Goal: Information Seeking & Learning: Learn about a topic

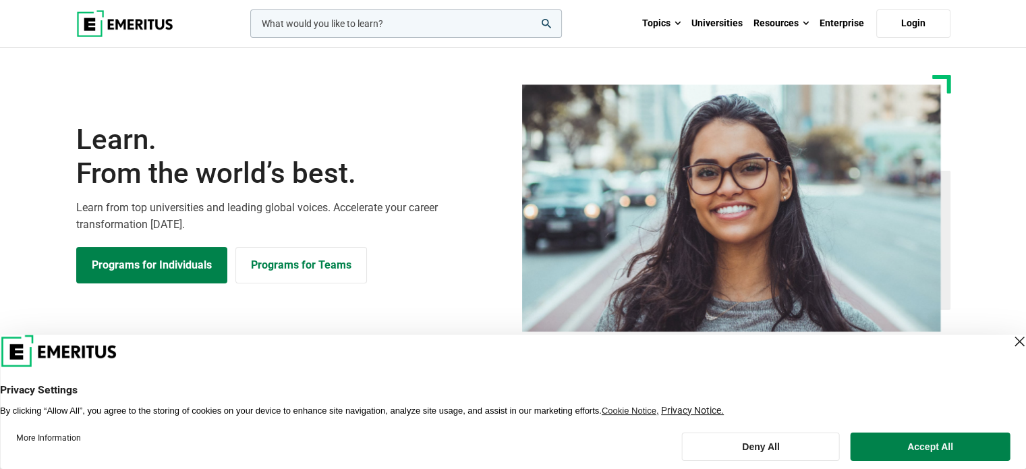
scroll to position [67, 0]
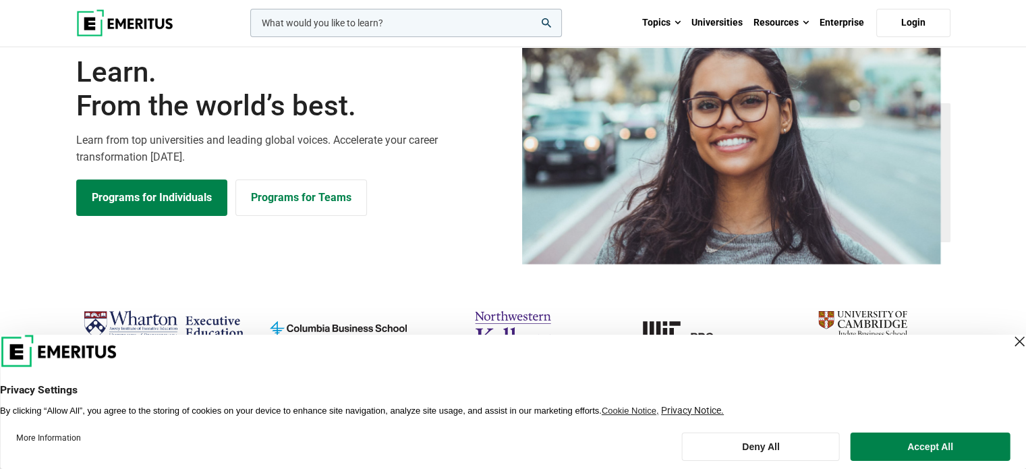
click at [991, 338] on header "Privacy Settings By clicking “Allow All”, you agree to the storing of cookies o…" at bounding box center [513, 376] width 1026 height 82
click at [1010, 336] on div "Close Layer" at bounding box center [1019, 341] width 19 height 19
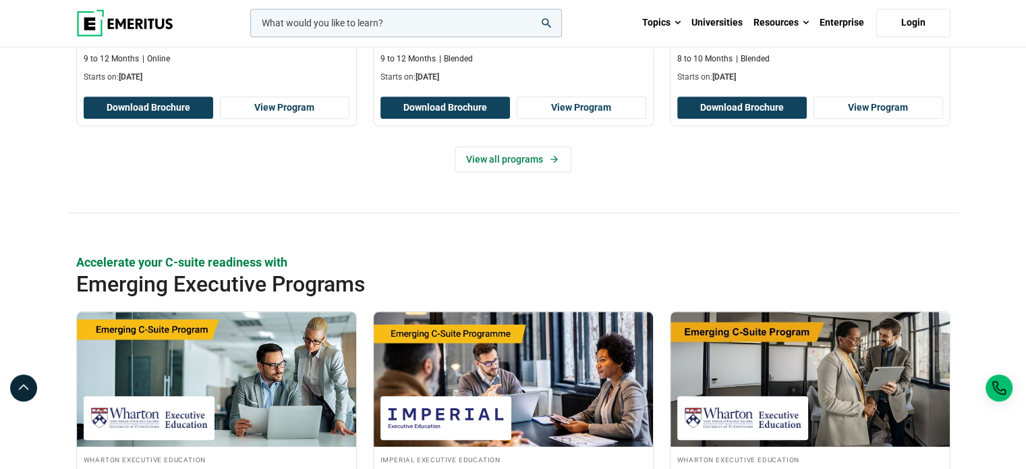
scroll to position [742, 0]
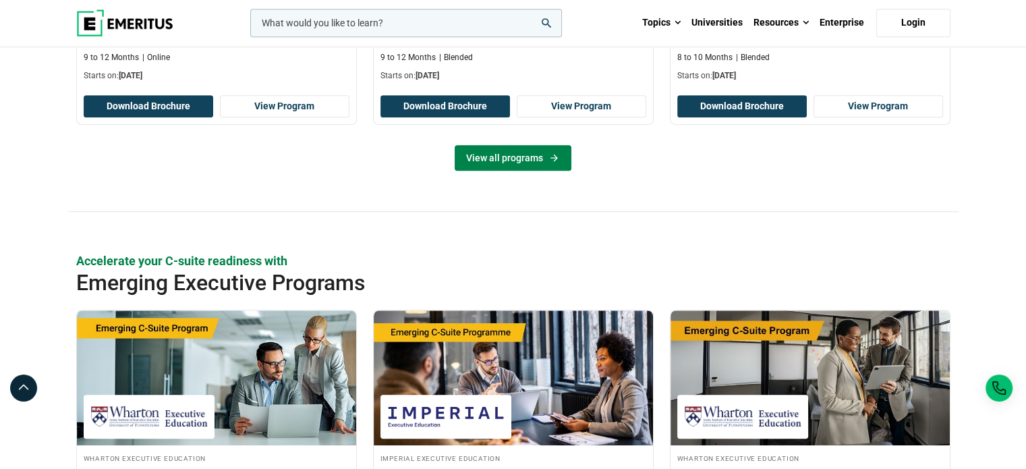
click at [523, 158] on link "View all programs" at bounding box center [513, 158] width 117 height 26
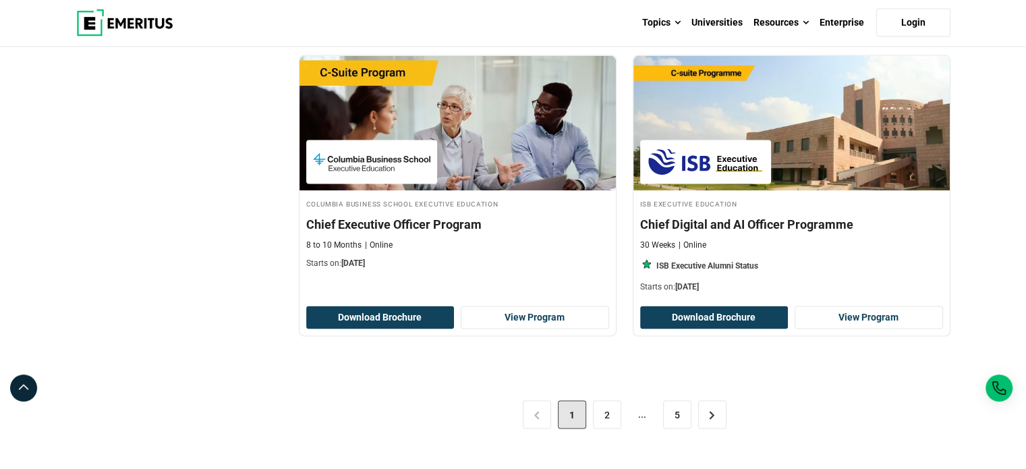
scroll to position [2698, 0]
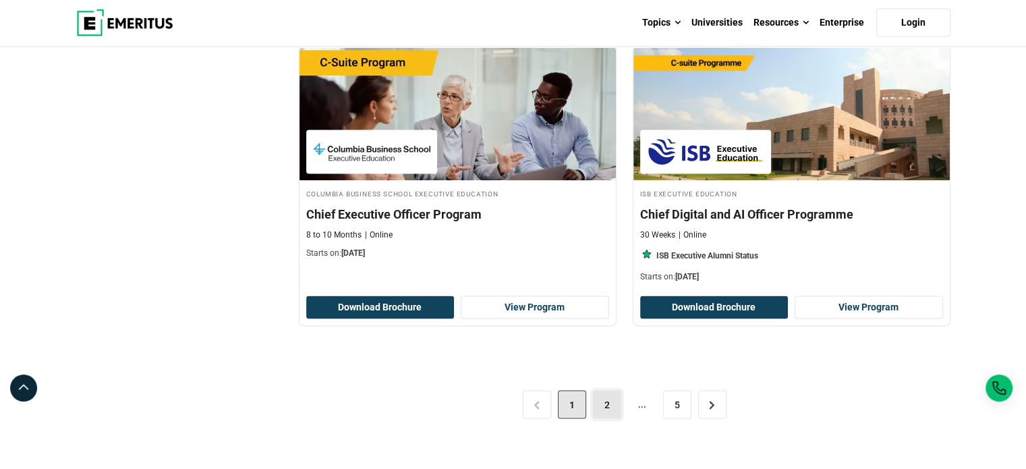
click at [606, 397] on link "2" at bounding box center [607, 405] width 28 height 28
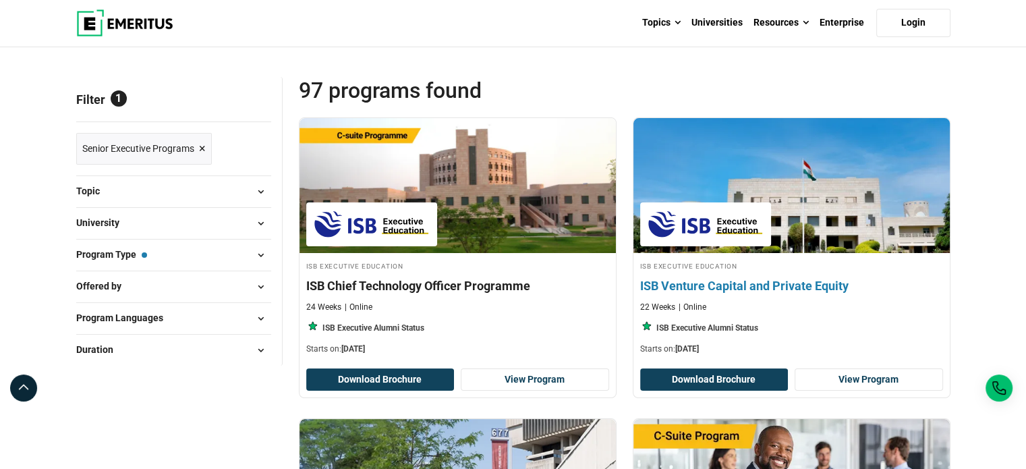
scroll to position [135, 0]
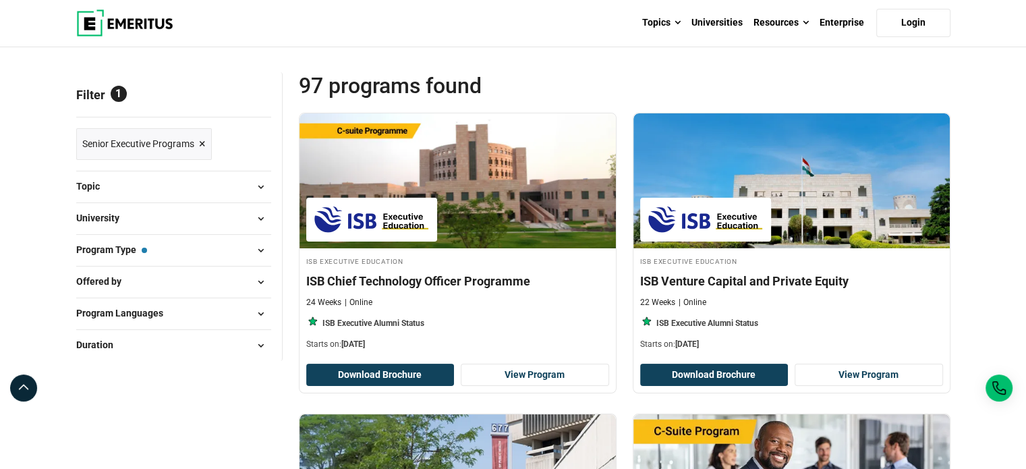
click at [202, 144] on span "×" at bounding box center [202, 144] width 7 height 20
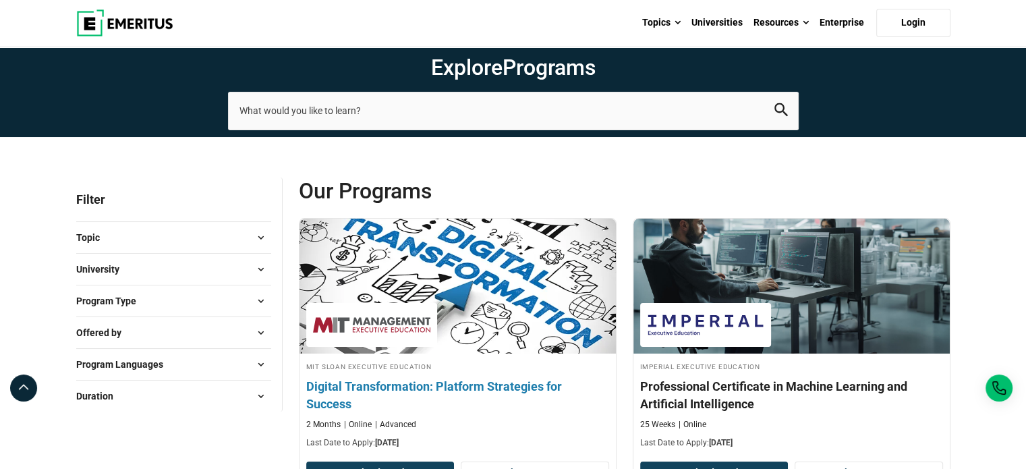
scroll to position [67, 0]
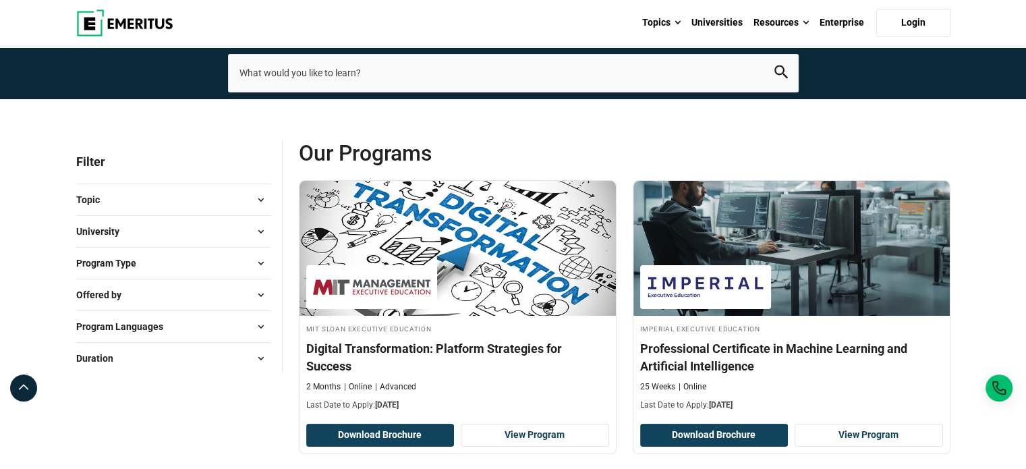
click at [262, 196] on span at bounding box center [261, 200] width 20 height 20
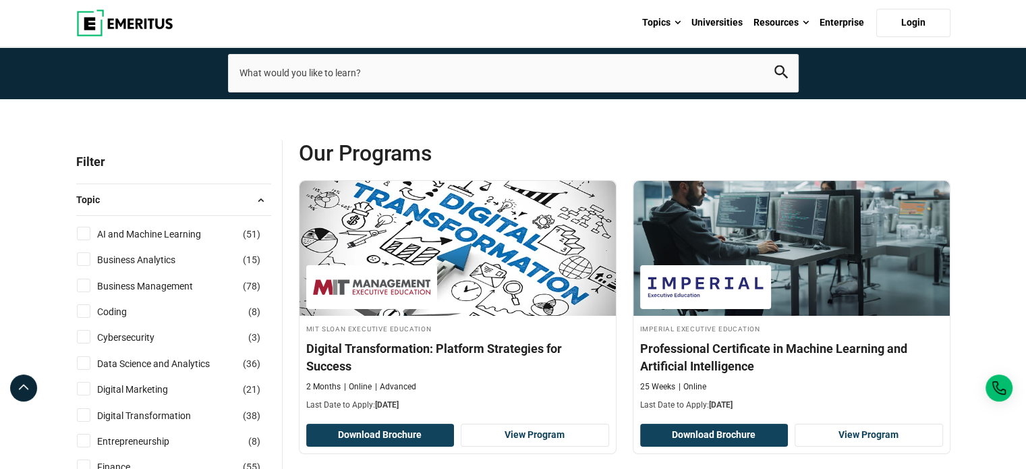
click at [80, 231] on input "AI and Machine Learning ( 51 )" at bounding box center [83, 233] width 13 height 13
checkbox input "true"
click at [81, 261] on input "Business Analytics ( 15 )" at bounding box center [83, 258] width 13 height 13
checkbox input "true"
click at [89, 291] on div "Business Management ( 78 )" at bounding box center [173, 286] width 195 height 15
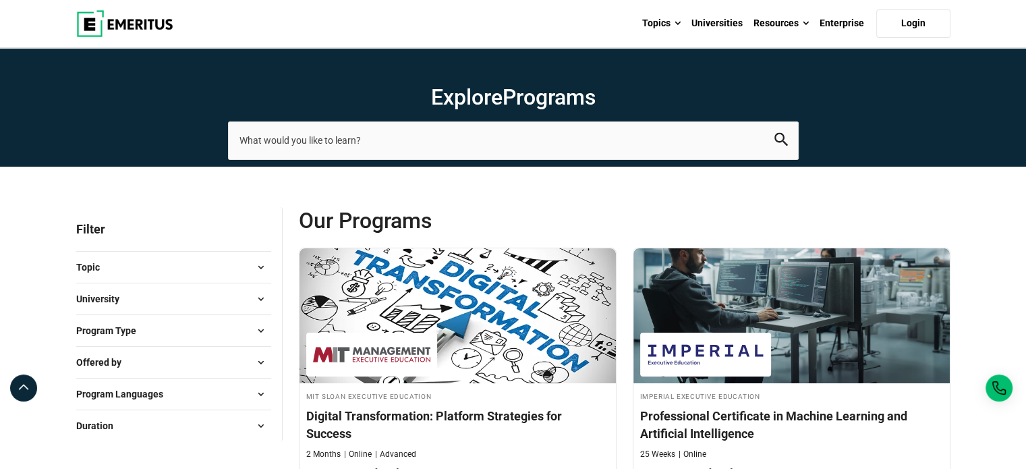
click at [256, 265] on span at bounding box center [261, 267] width 20 height 20
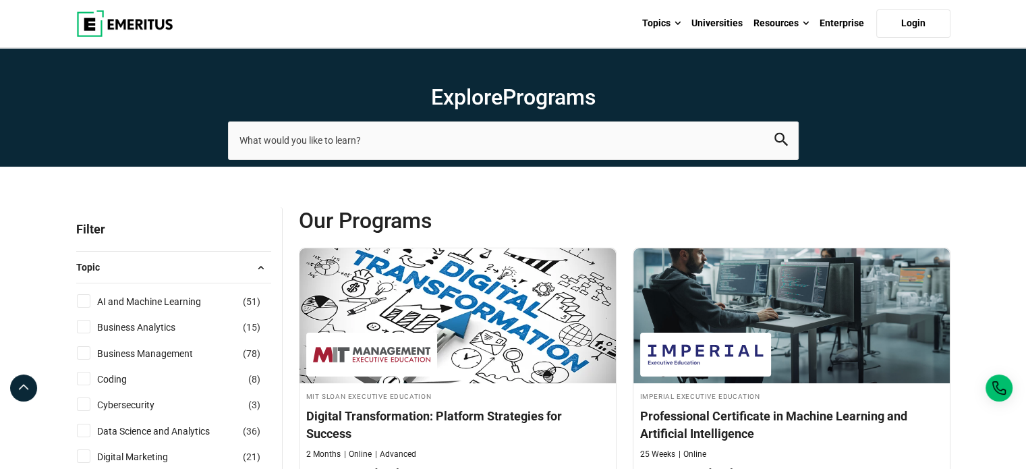
click at [88, 306] on input "AI and Machine Learning ( 51 )" at bounding box center [83, 300] width 13 height 13
checkbox input "true"
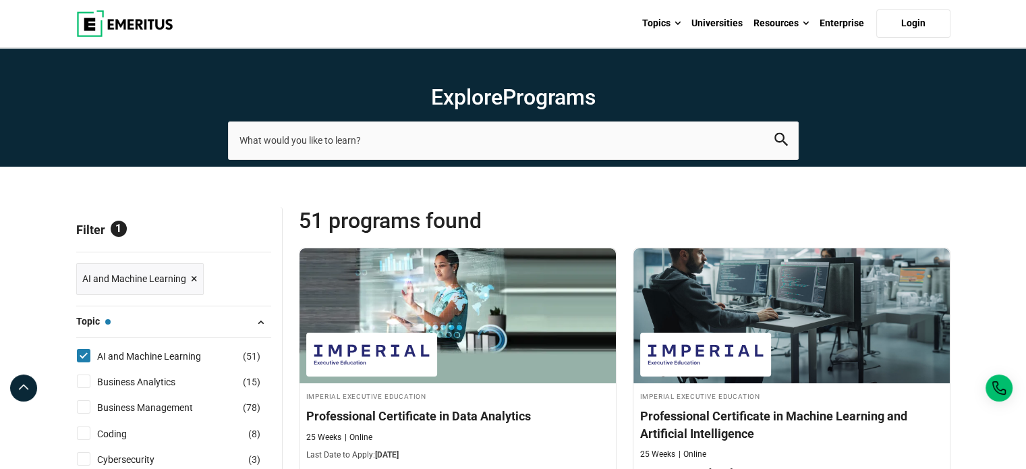
click at [79, 380] on input "Business Analytics ( 15 )" at bounding box center [83, 380] width 13 height 13
checkbox input "true"
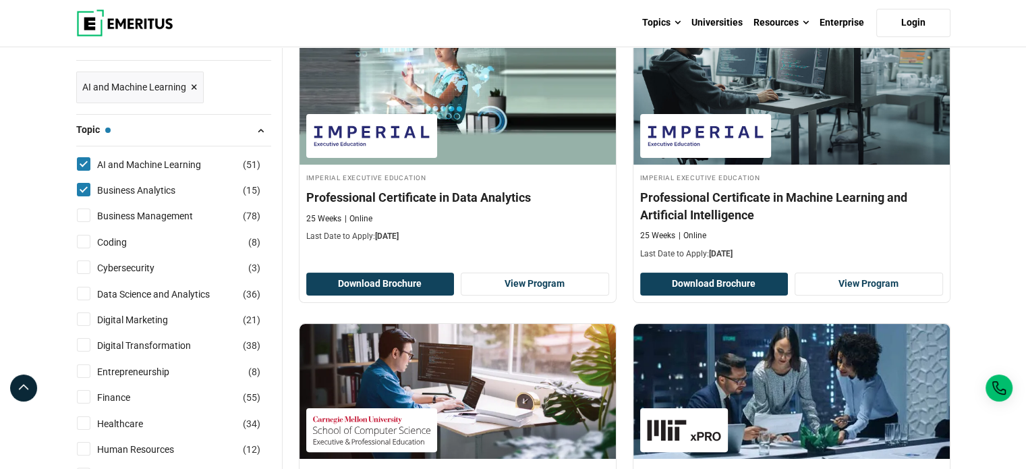
scroll to position [202, 0]
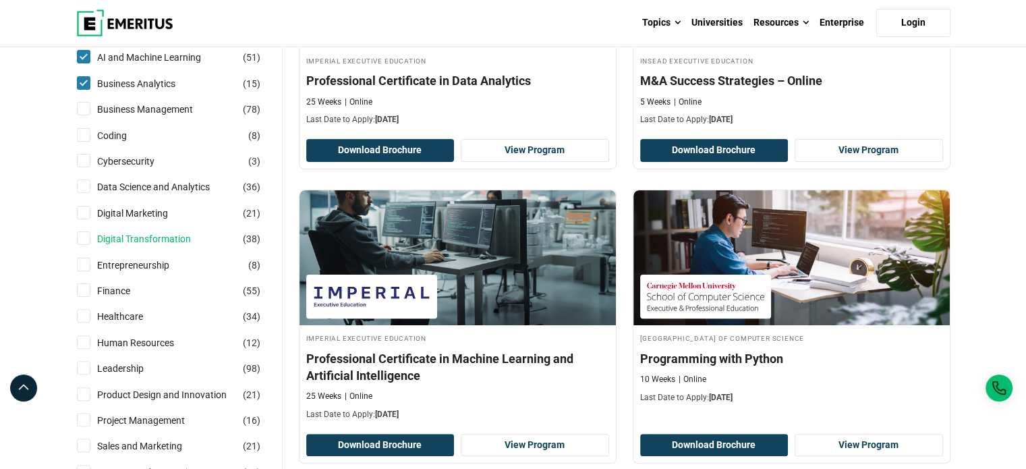
scroll to position [337, 0]
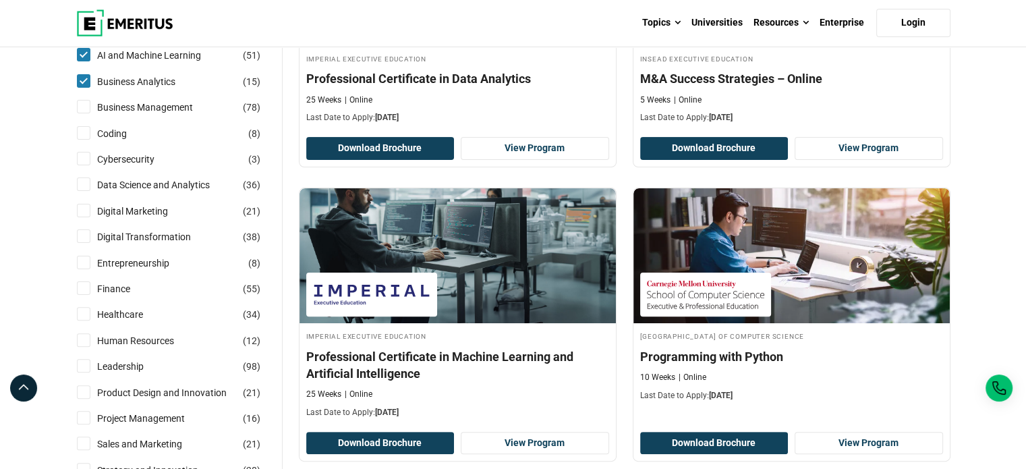
click at [85, 108] on input "Business Management ( 78 )" at bounding box center [83, 106] width 13 height 13
checkbox input "true"
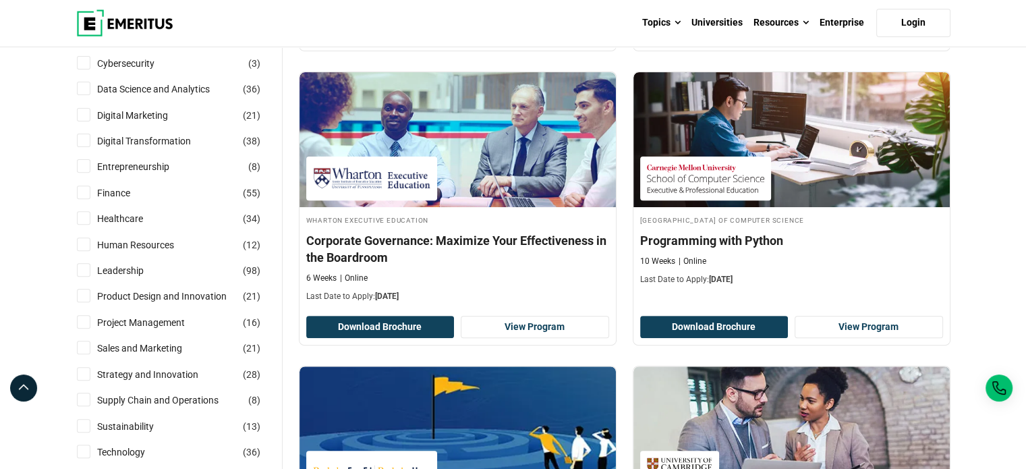
scroll to position [472, 0]
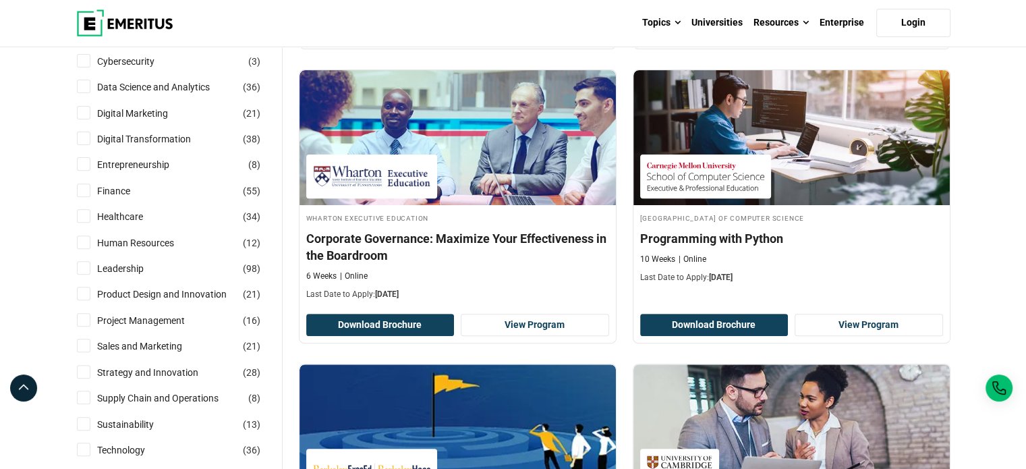
click at [92, 316] on label "Project Management ( 16 )" at bounding box center [153, 320] width 122 height 15
click at [90, 316] on input "Project Management ( 16 )" at bounding box center [83, 319] width 13 height 13
checkbox input "true"
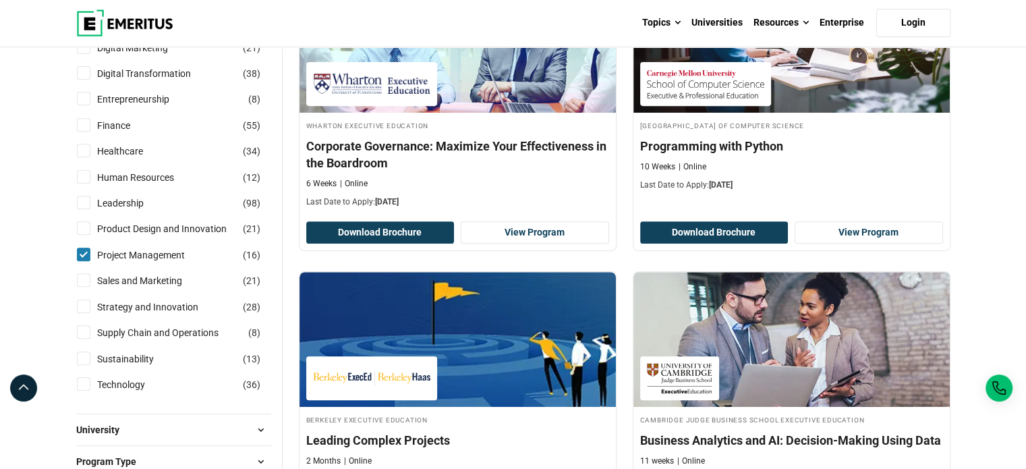
scroll to position [540, 0]
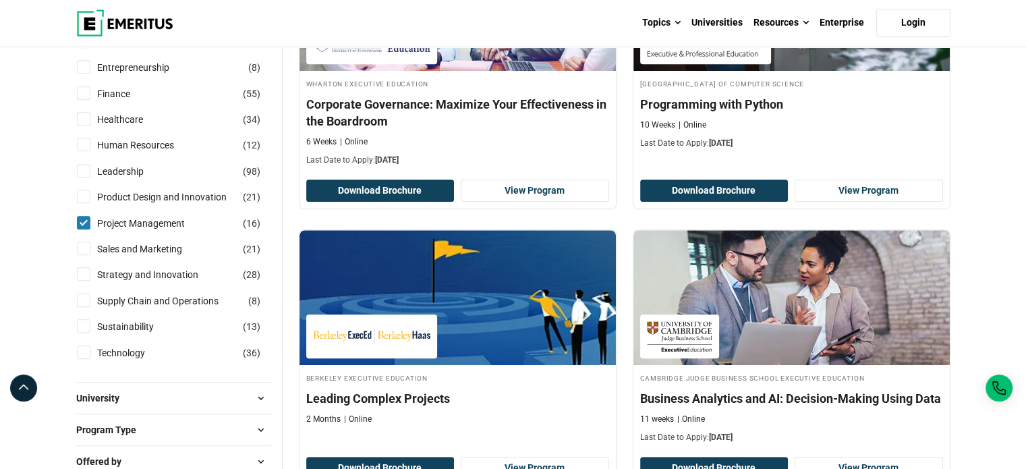
scroll to position [607, 0]
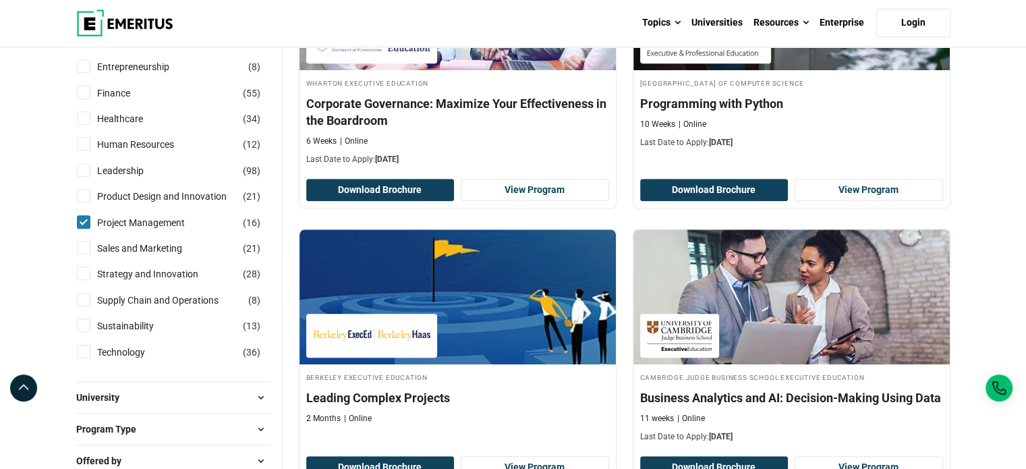
click at [86, 305] on div "Supply Chain and Operations ( 8 )" at bounding box center [173, 300] width 195 height 15
click at [86, 293] on input "Supply Chain and Operations ( 8 )" at bounding box center [83, 299] width 13 height 13
checkbox input "true"
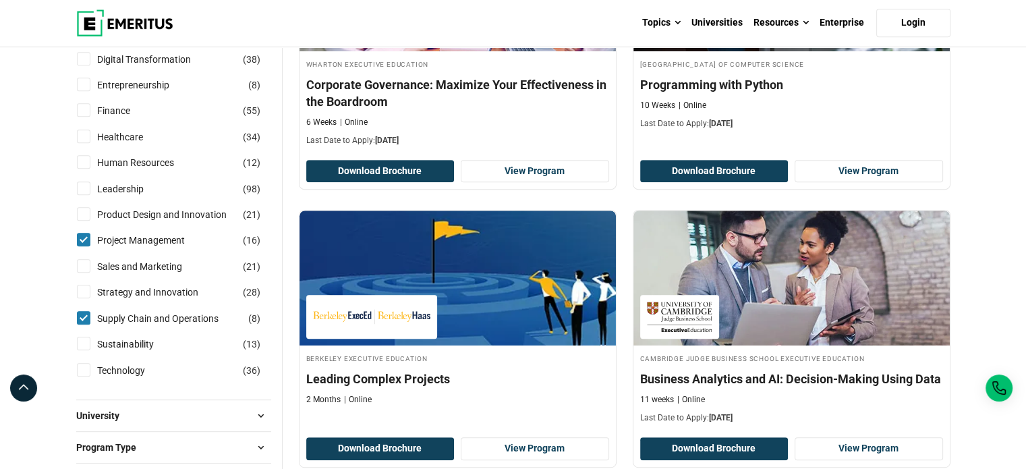
scroll to position [674, 0]
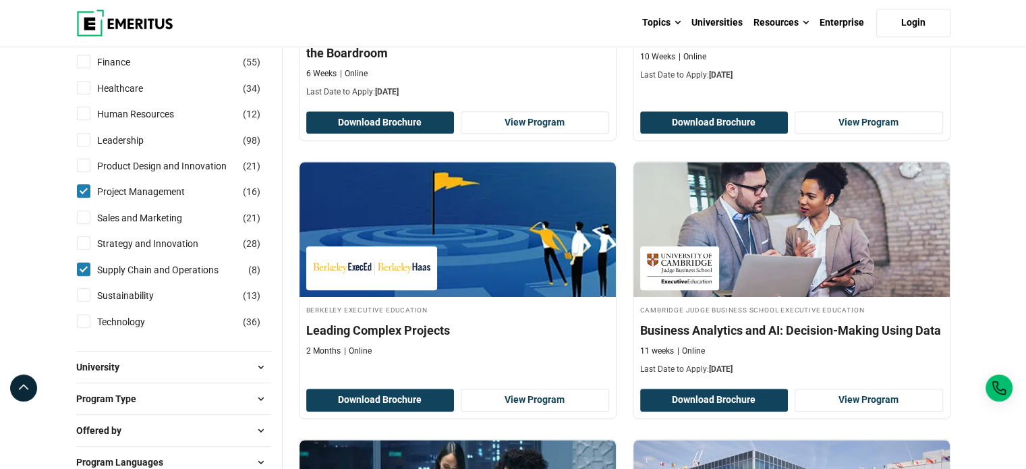
click at [85, 242] on input "Strategy and Innovation ( 28 )" at bounding box center [83, 242] width 13 height 13
checkbox input "true"
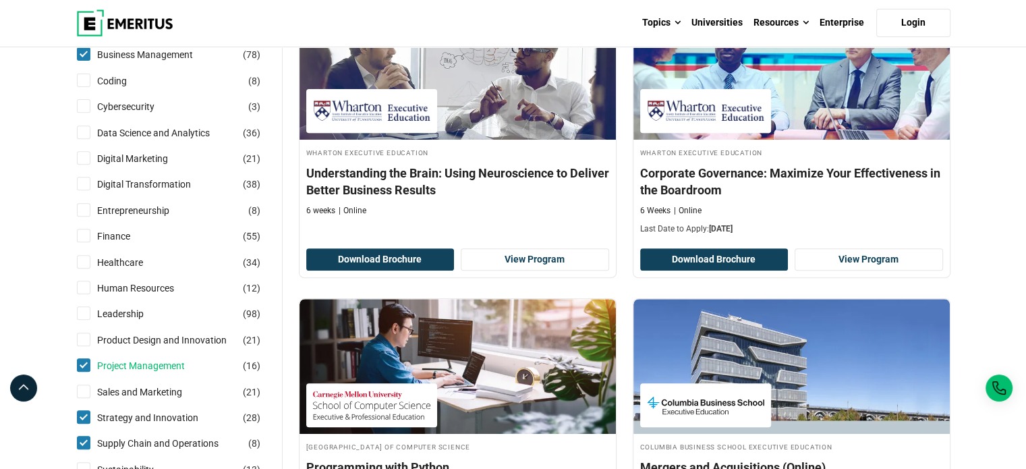
scroll to position [540, 0]
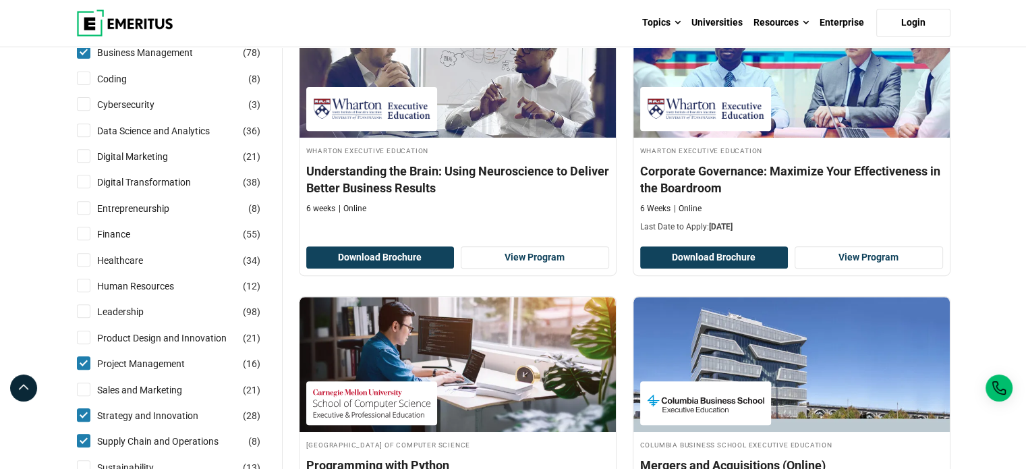
click at [84, 125] on input "Data Science and Analytics ( 36 )" at bounding box center [83, 129] width 13 height 13
checkbox input "true"
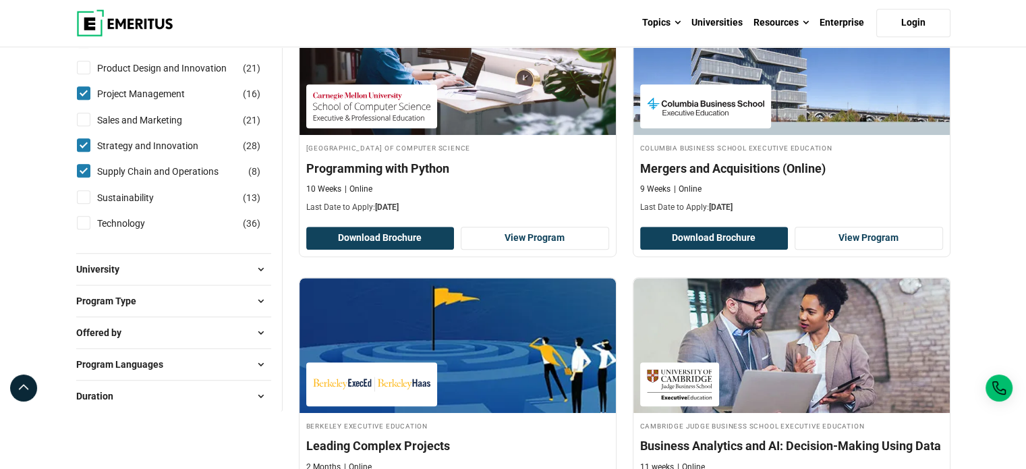
scroll to position [839, 0]
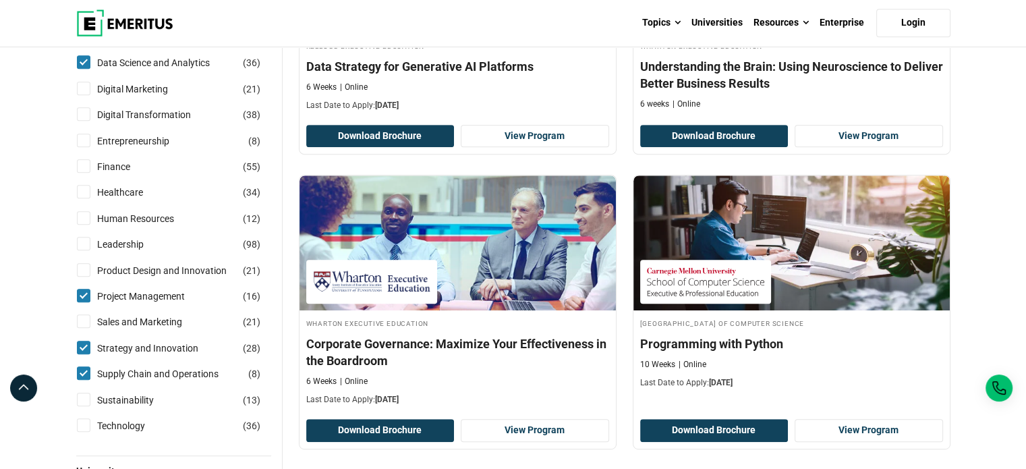
scroll to position [809, 0]
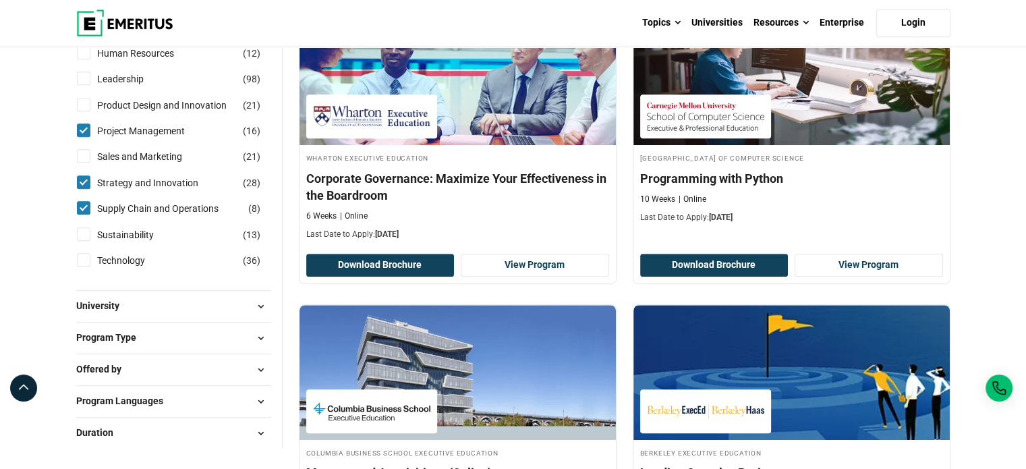
click at [259, 332] on span at bounding box center [261, 338] width 20 height 20
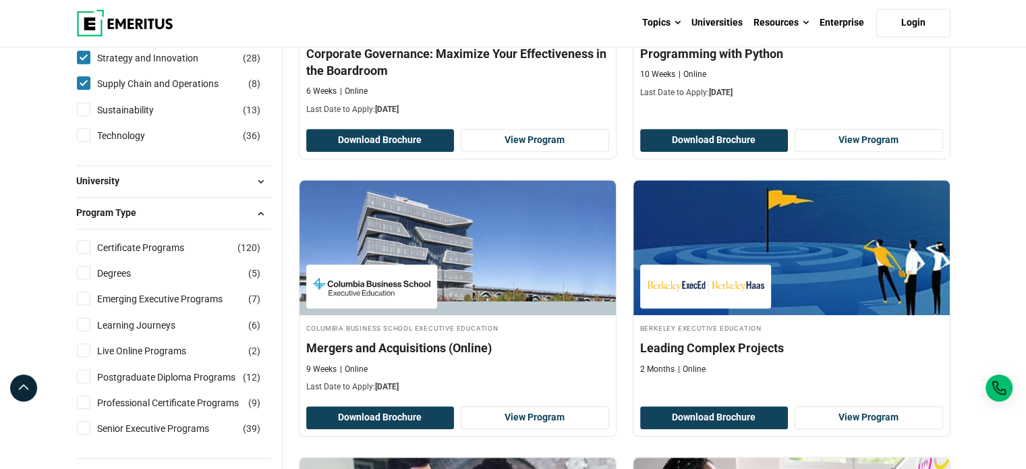
scroll to position [944, 0]
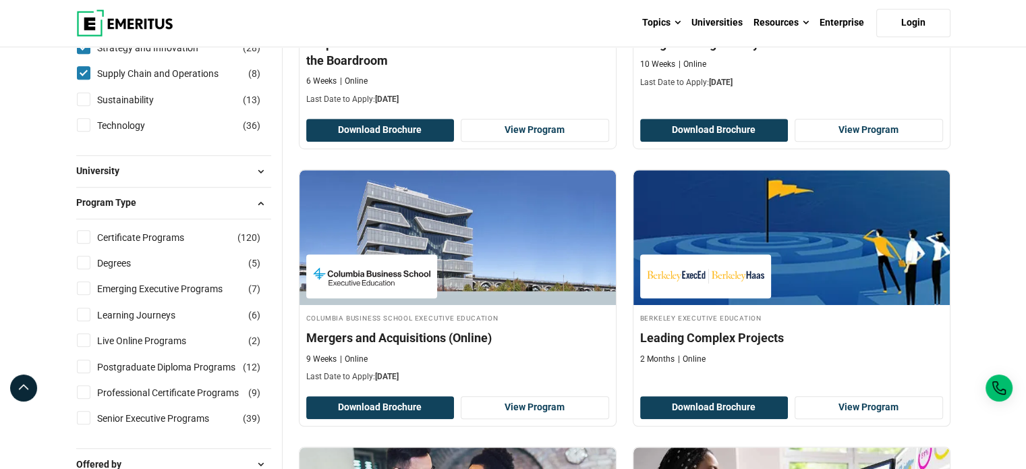
click at [260, 170] on span at bounding box center [261, 171] width 20 height 20
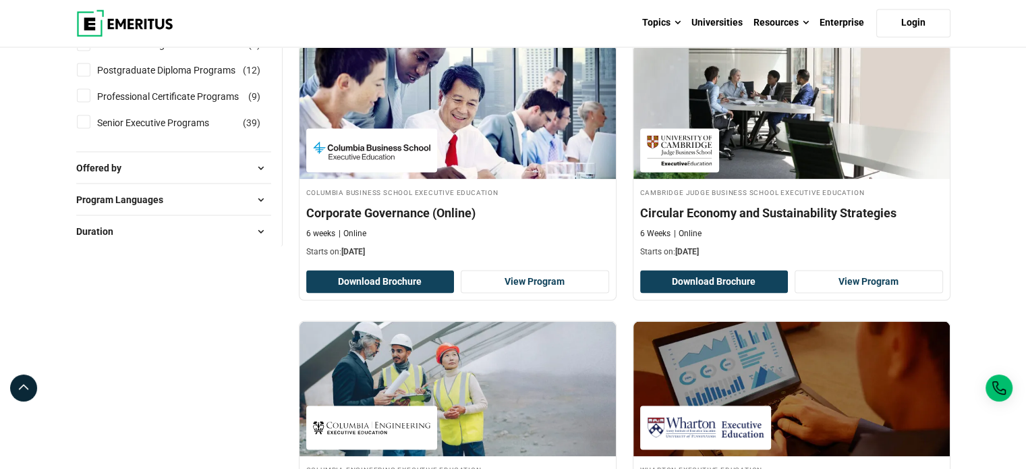
scroll to position [2495, 0]
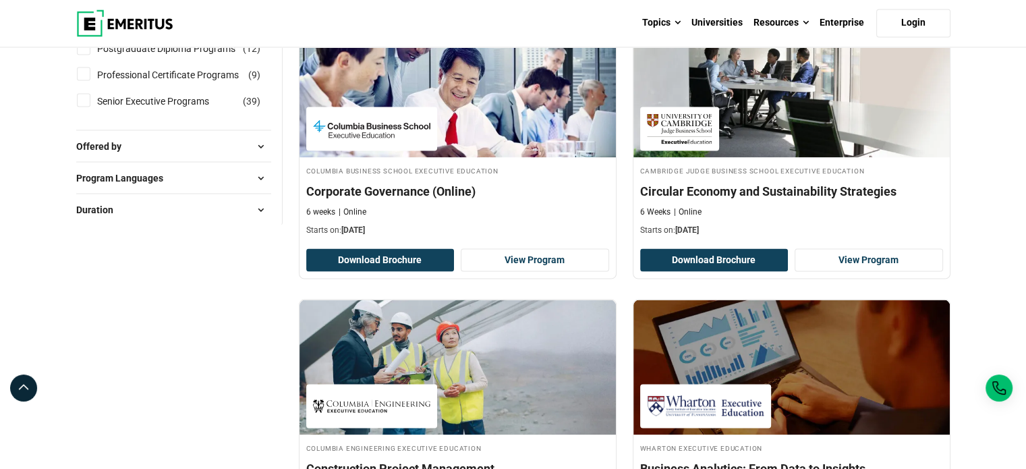
click at [256, 156] on span at bounding box center [261, 146] width 20 height 20
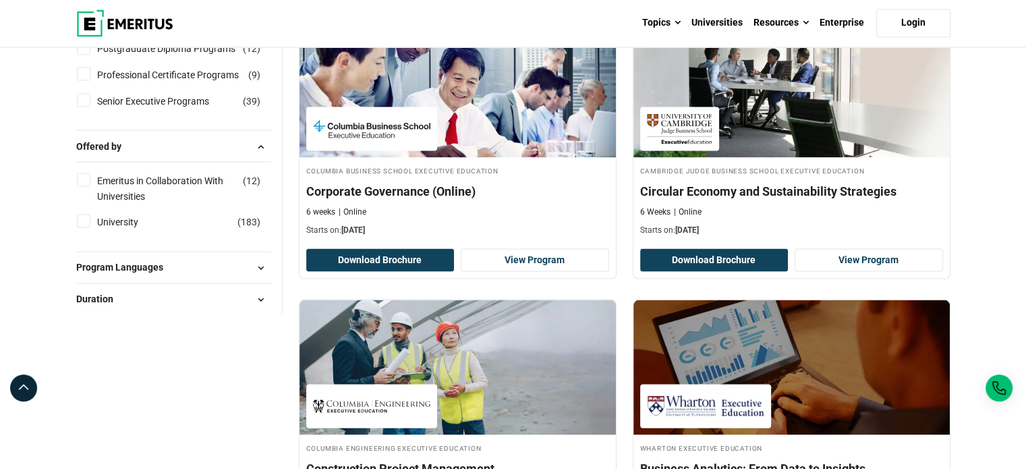
click at [268, 272] on span at bounding box center [261, 267] width 20 height 20
click at [89, 308] on input "English ( 140 )" at bounding box center [83, 300] width 13 height 13
checkbox input "true"
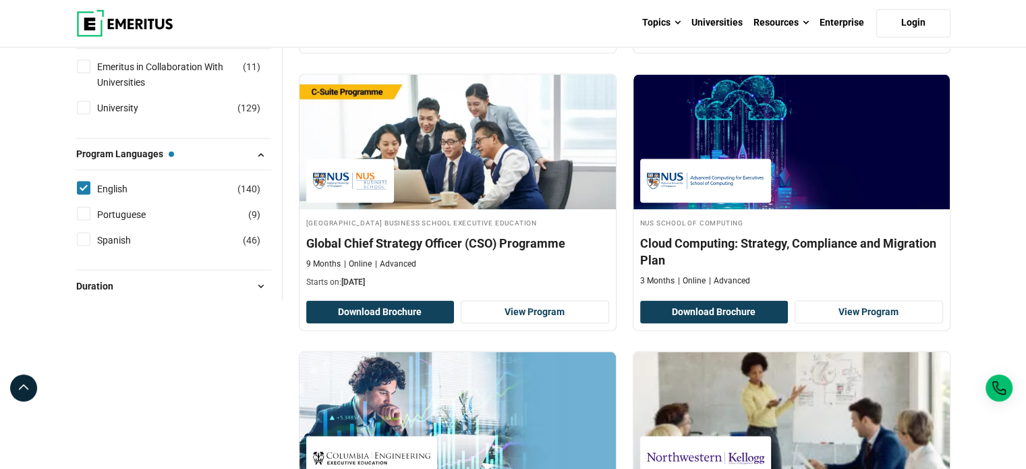
scroll to position [2428, 0]
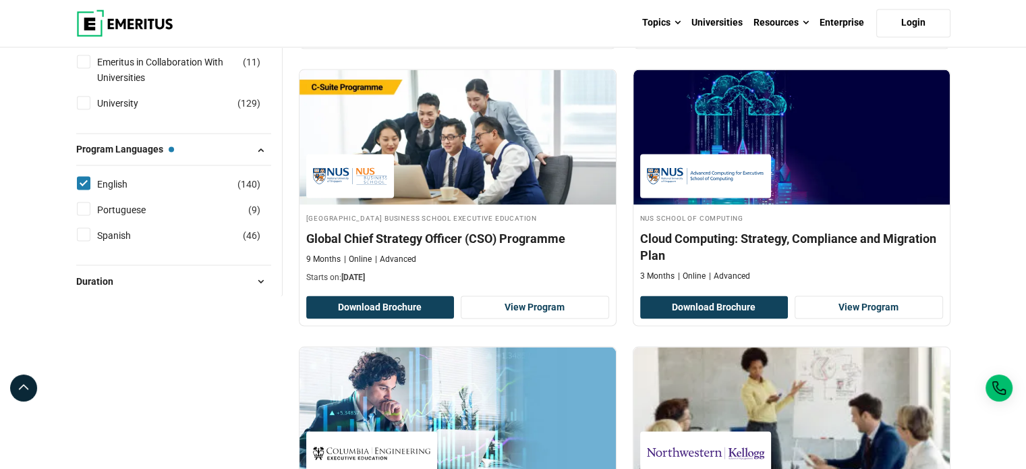
click at [256, 291] on span at bounding box center [261, 280] width 20 height 20
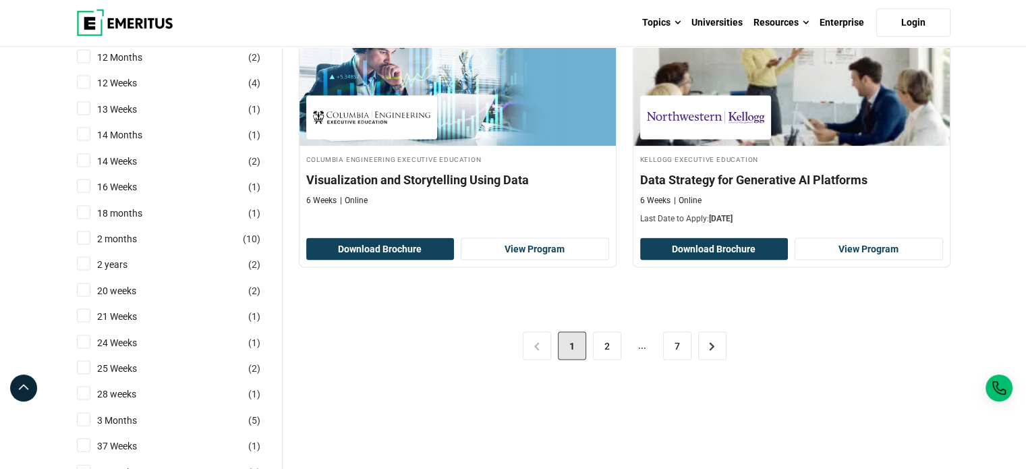
scroll to position [2765, 0]
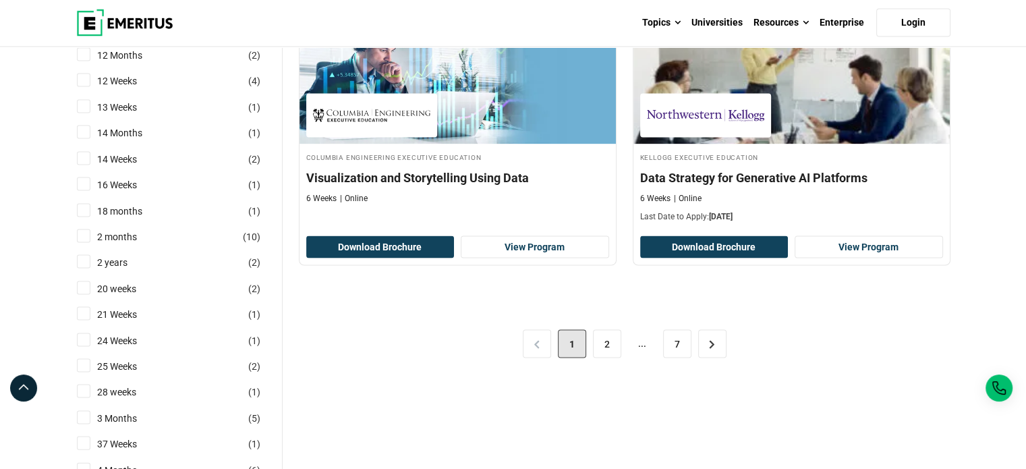
click at [843, 393] on div "< 1 2 ... 7 >" at bounding box center [625, 344] width 652 height 116
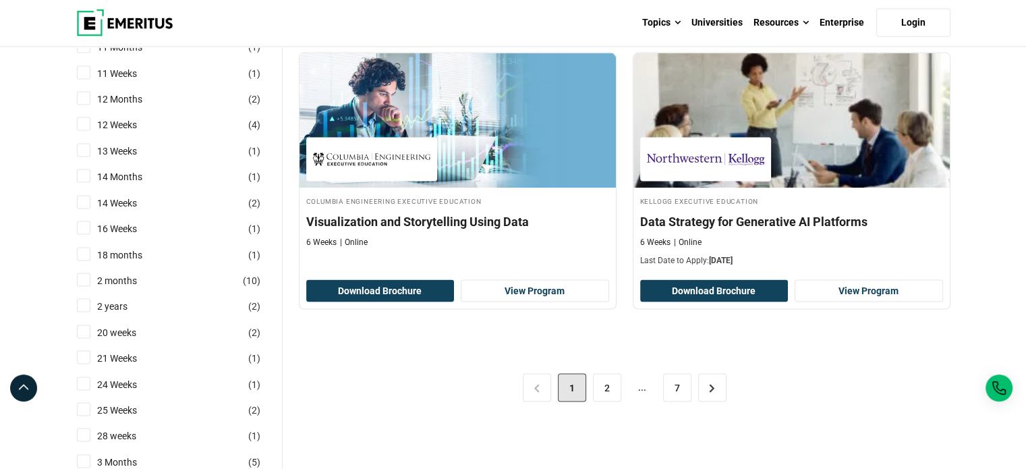
scroll to position [2753, 0]
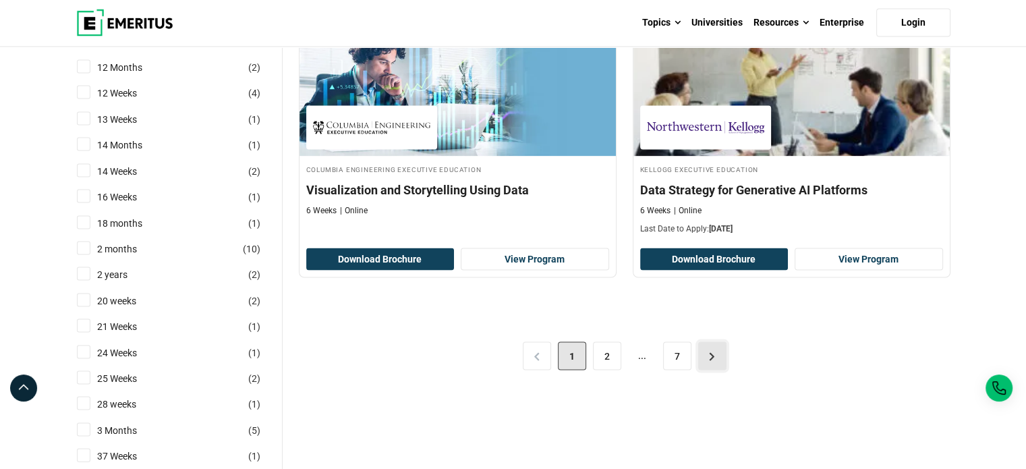
click at [710, 350] on link ">" at bounding box center [712, 356] width 28 height 28
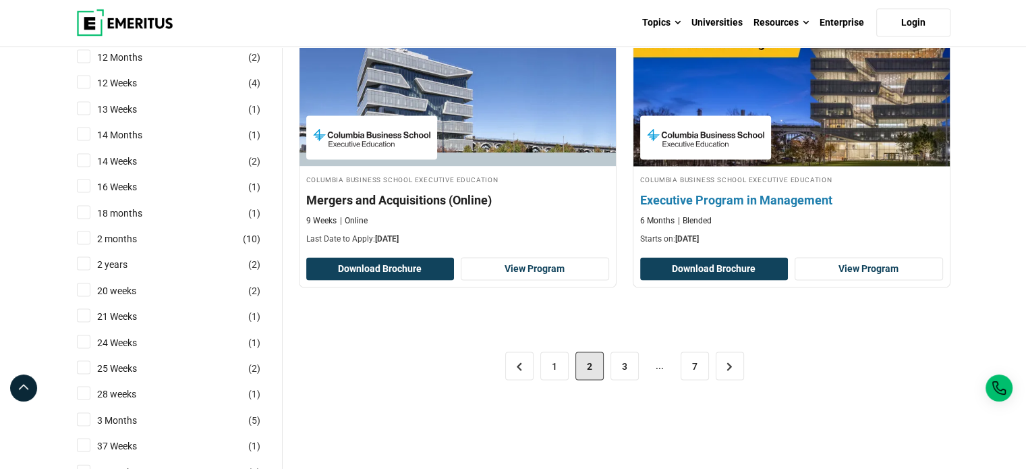
scroll to position [2765, 0]
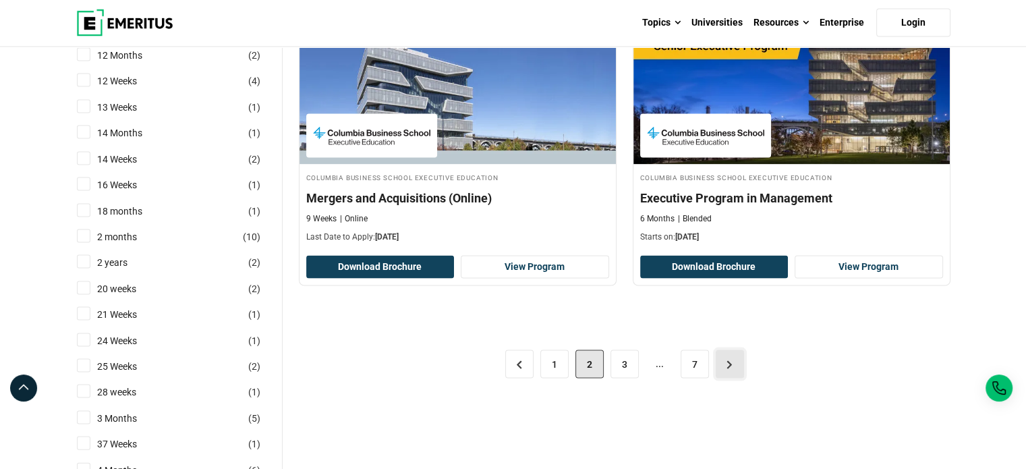
click at [730, 354] on link ">" at bounding box center [730, 364] width 28 height 28
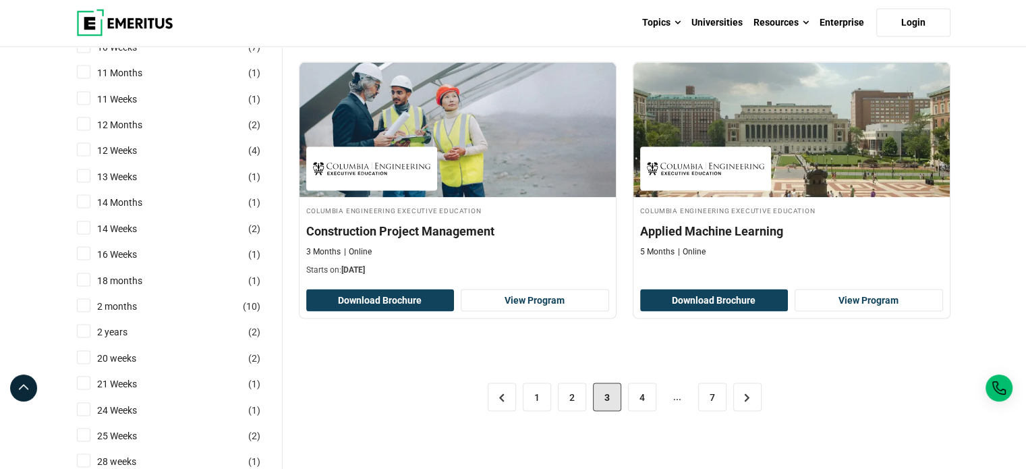
scroll to position [2698, 0]
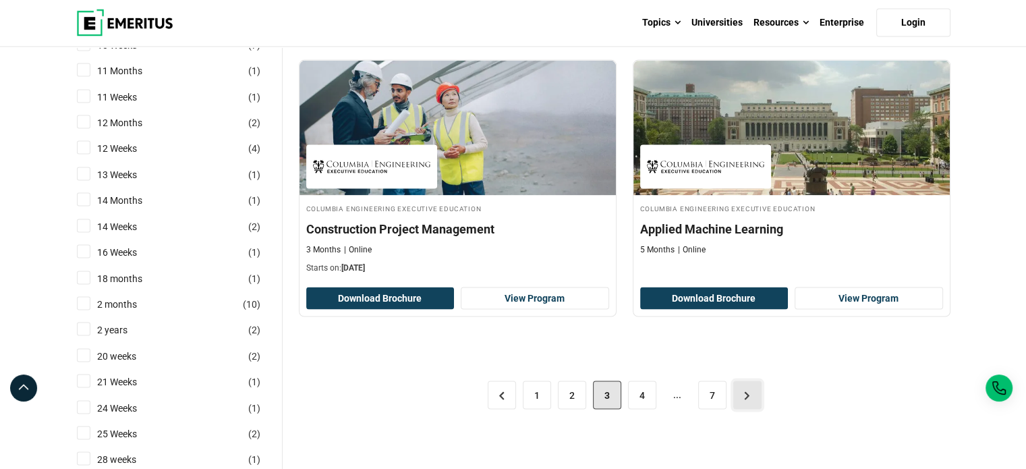
click at [748, 395] on link ">" at bounding box center [747, 395] width 28 height 28
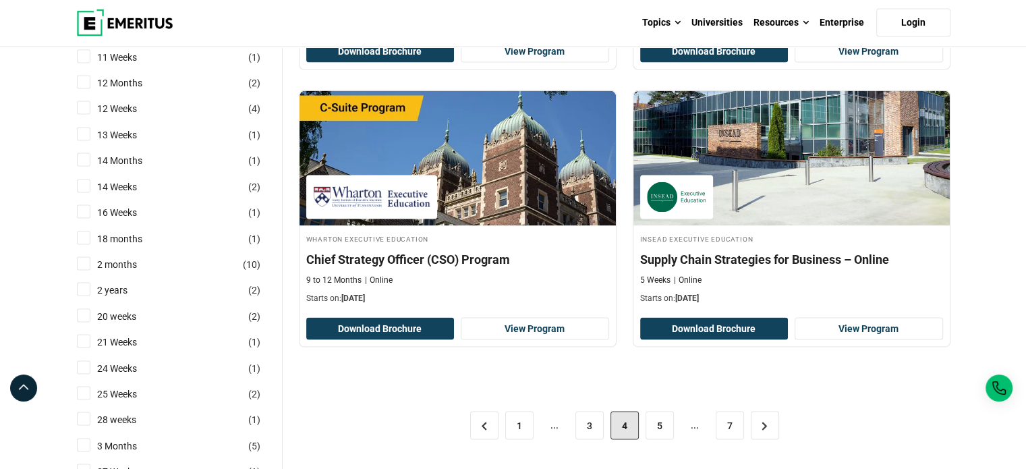
scroll to position [2765, 0]
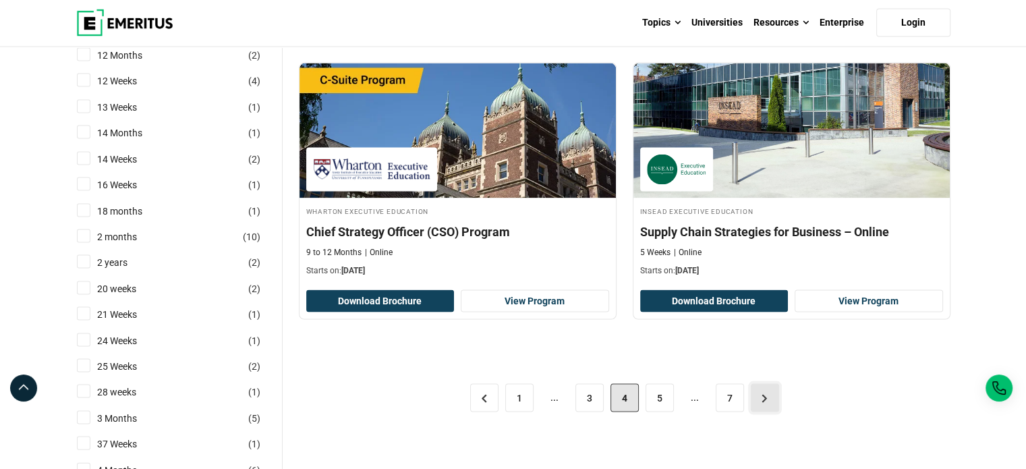
click at [766, 387] on link ">" at bounding box center [765, 398] width 28 height 28
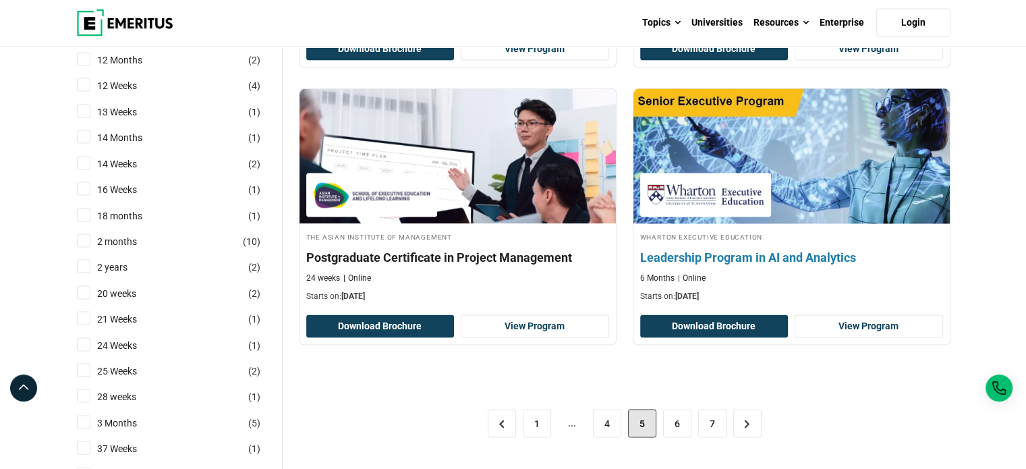
scroll to position [2765, 0]
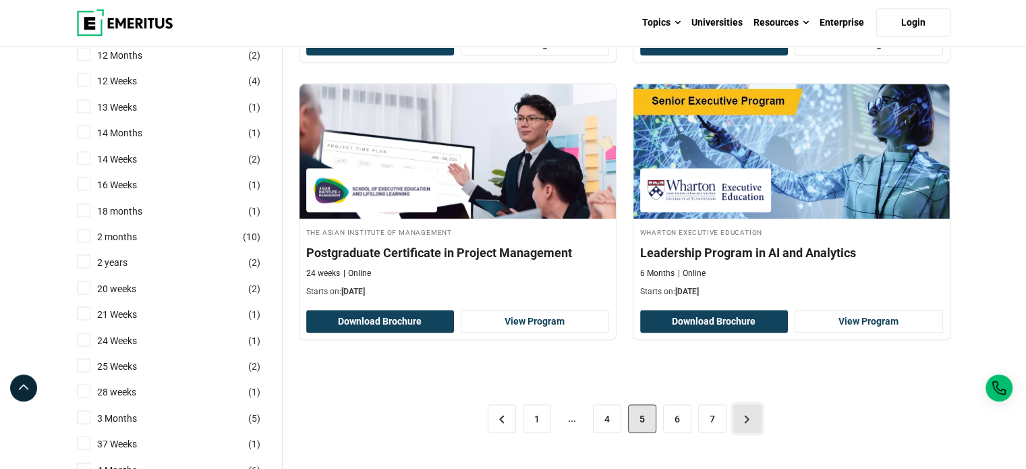
click at [747, 418] on link ">" at bounding box center [747, 419] width 28 height 28
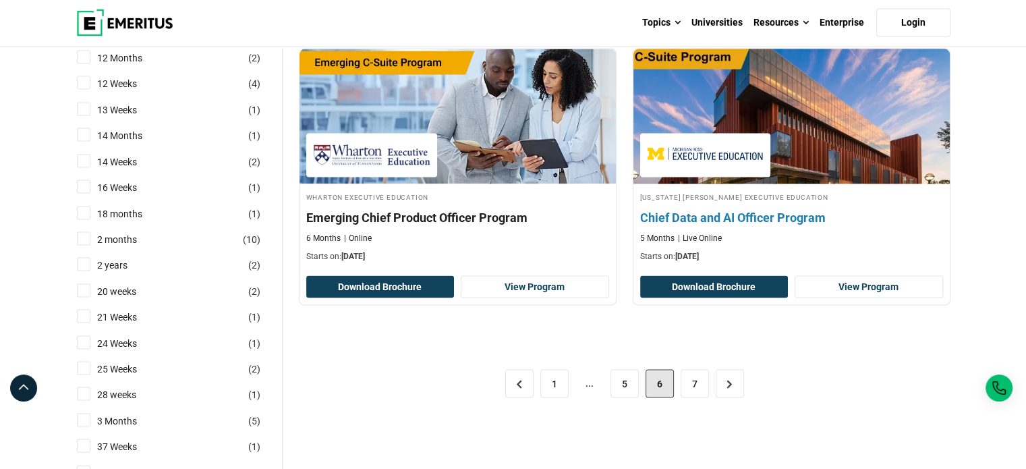
scroll to position [2765, 0]
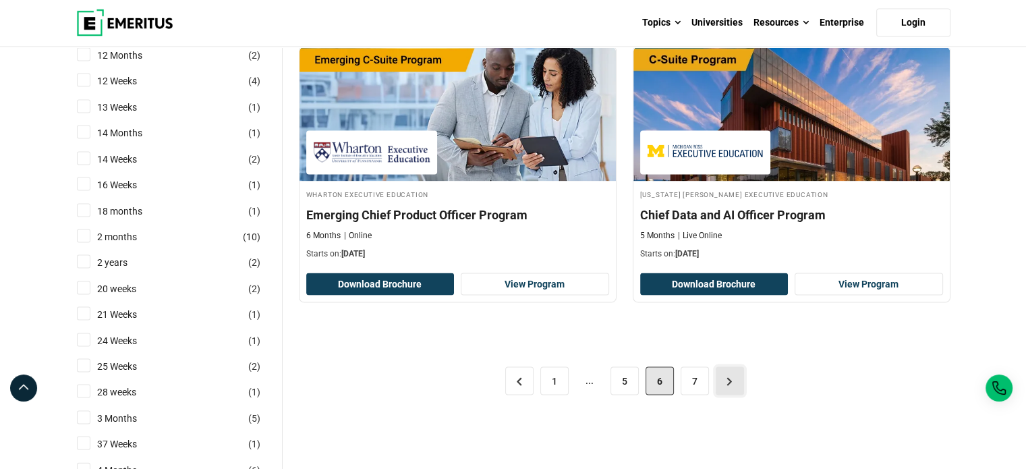
click at [728, 378] on link ">" at bounding box center [730, 381] width 28 height 28
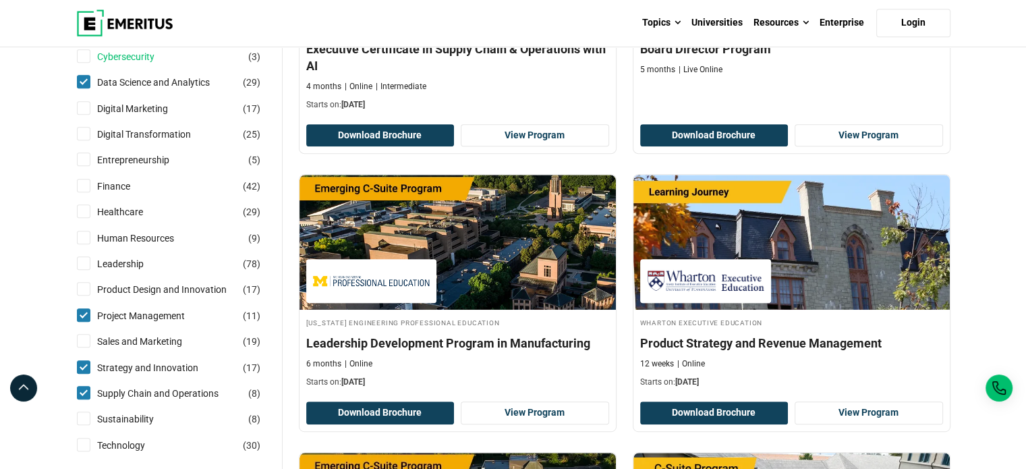
scroll to position [674, 0]
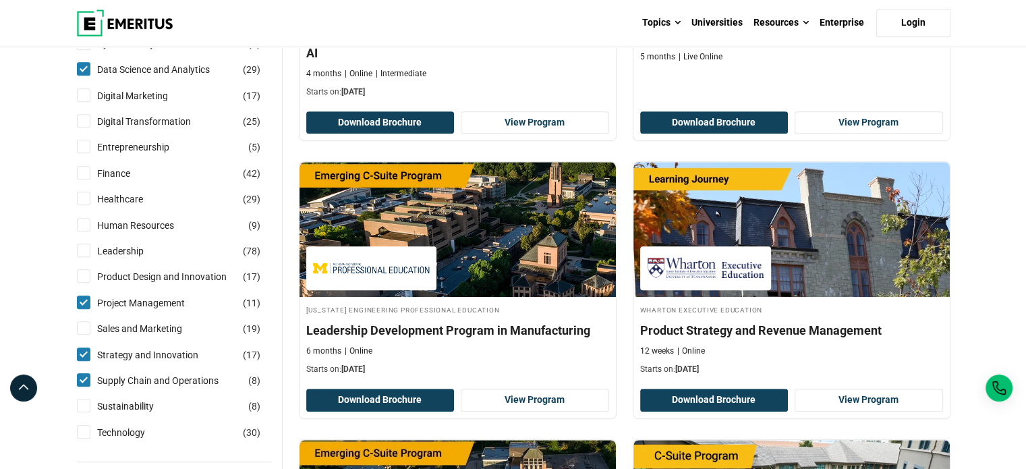
click at [82, 348] on input "Strategy and Innovation ( 17 )" at bounding box center [83, 353] width 13 height 13
checkbox input "false"
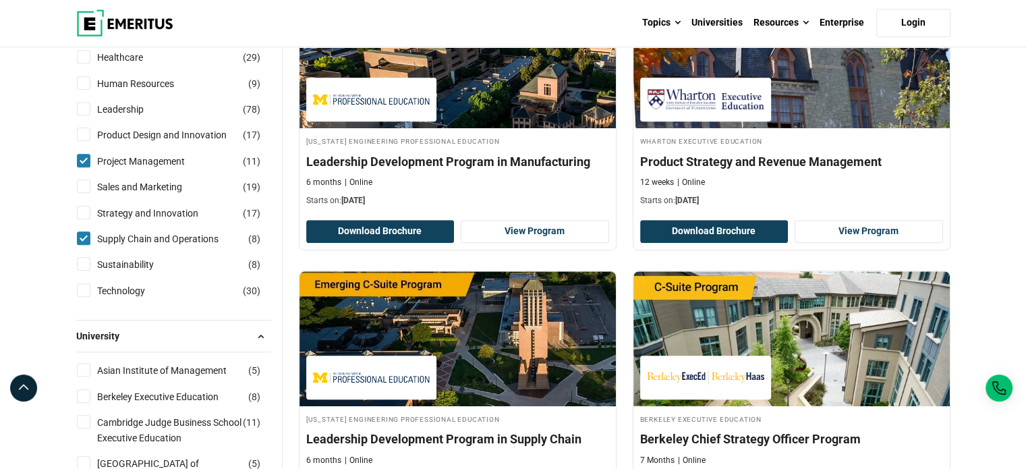
scroll to position [944, 0]
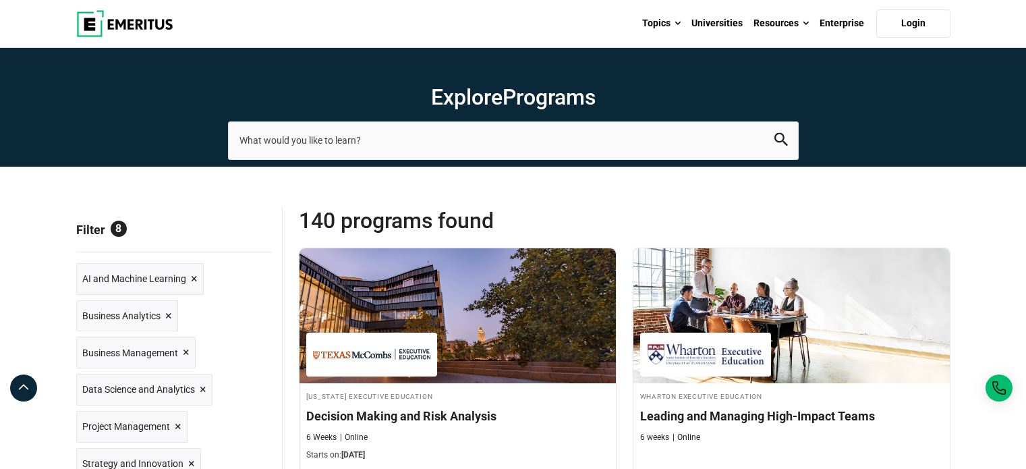
scroll to position [2765, 0]
